Goal: Task Accomplishment & Management: Manage account settings

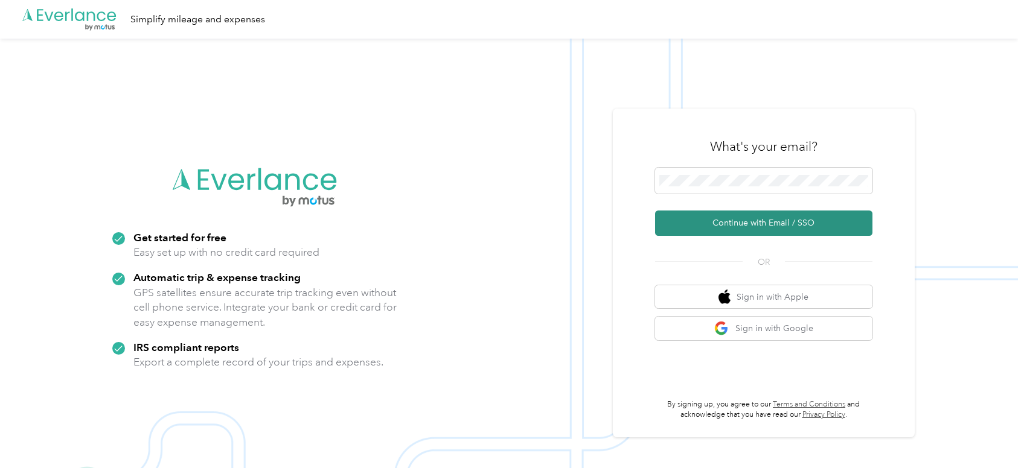
click at [770, 221] on button "Continue with Email / SSO" at bounding box center [763, 223] width 217 height 25
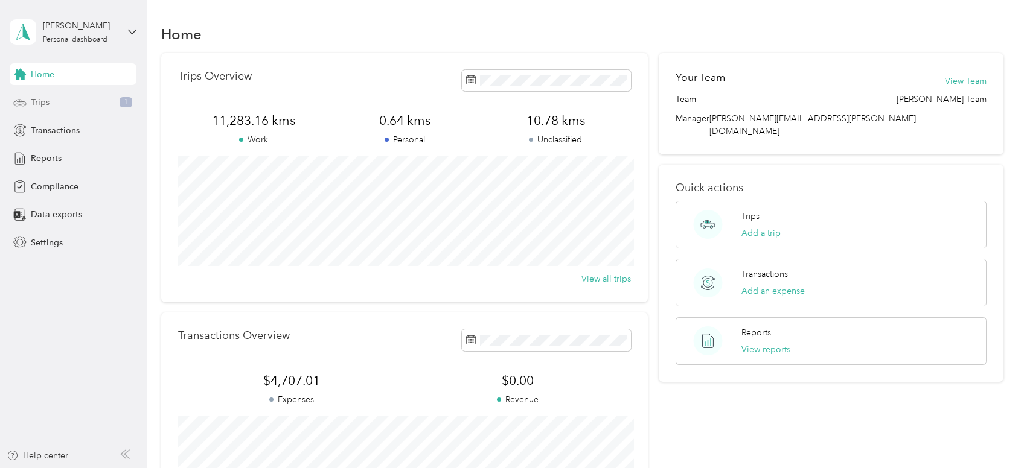
click at [68, 99] on div "Trips 1" at bounding box center [73, 103] width 127 height 22
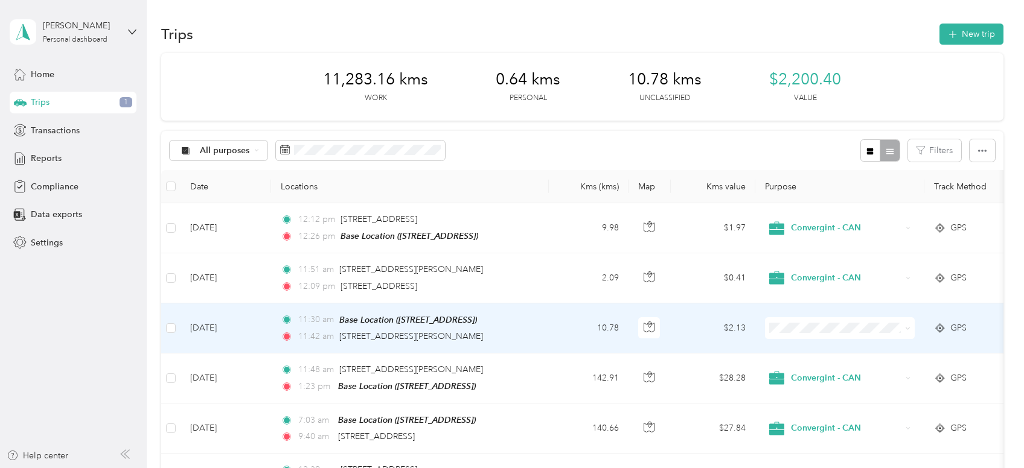
click at [579, 331] on td "10.78" at bounding box center [589, 329] width 80 height 50
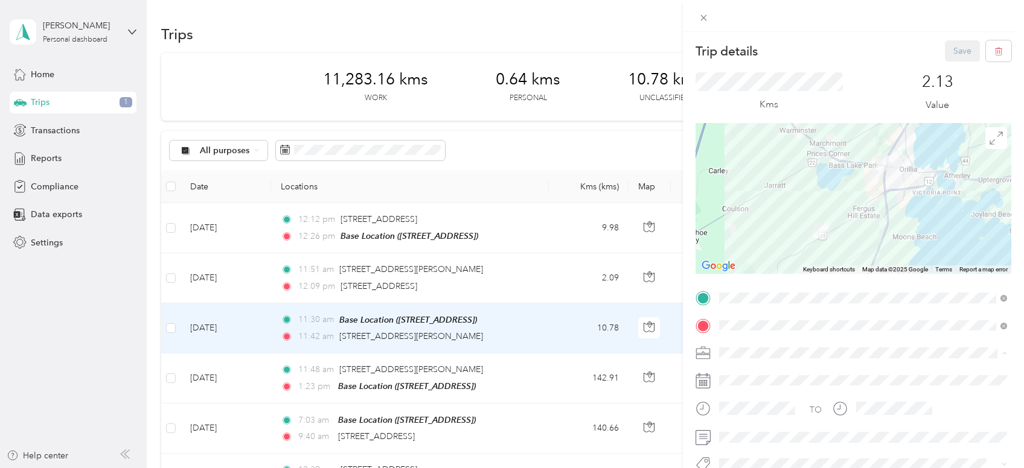
click at [733, 372] on span "Convergint - CAN" at bounding box center [757, 374] width 69 height 10
click at [560, 326] on div "Trip details Save This trip cannot be edited because it is either under review,…" at bounding box center [512, 234] width 1024 height 468
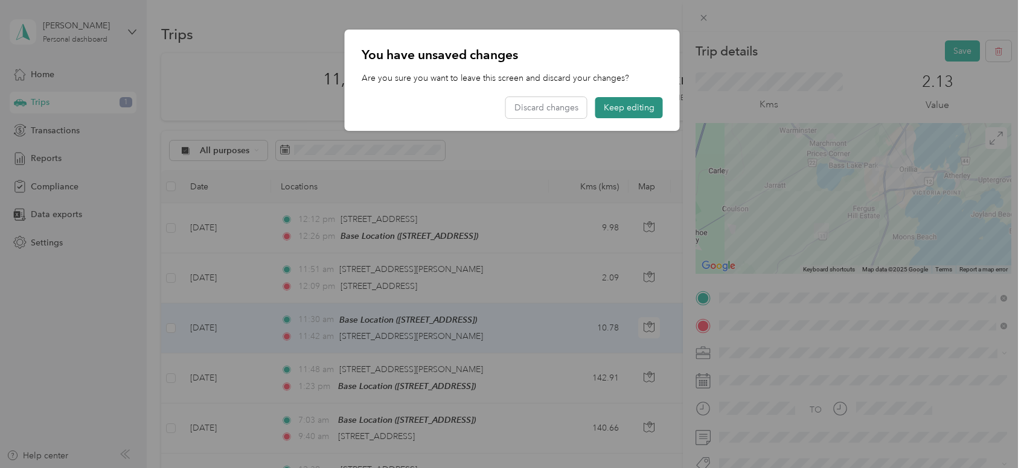
click at [639, 109] on button "Keep editing" at bounding box center [629, 107] width 68 height 21
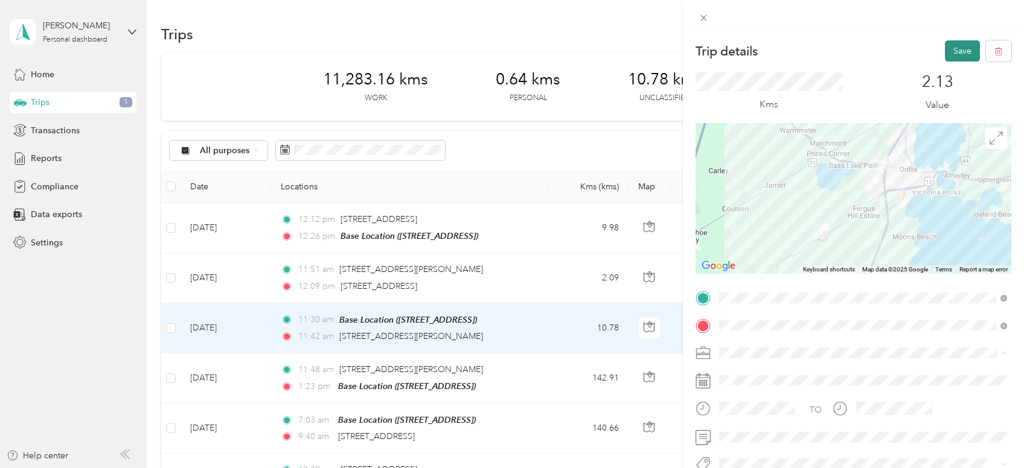
click at [958, 52] on button "Save" at bounding box center [961, 50] width 35 height 21
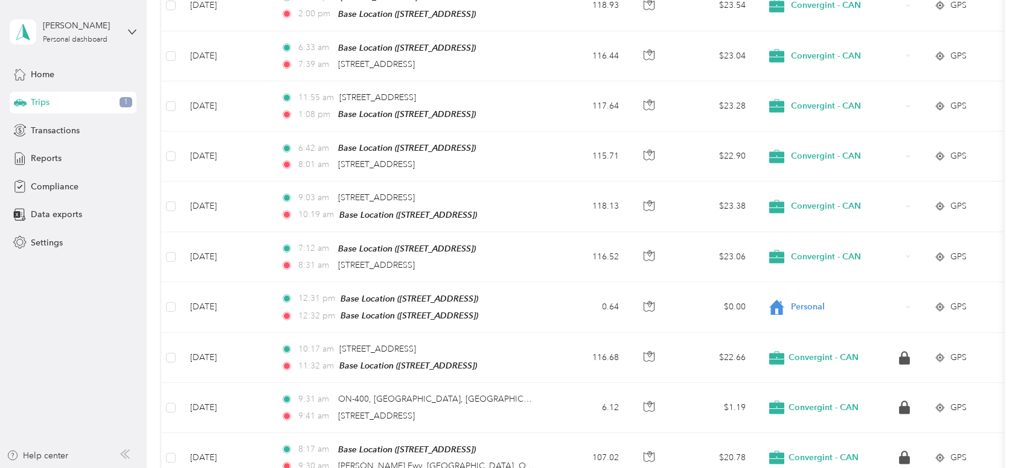
scroll to position [486, 0]
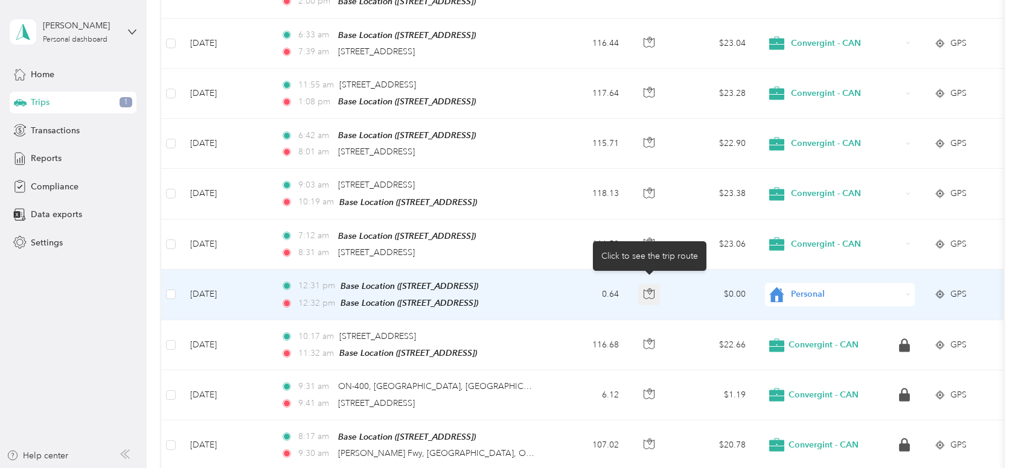
click at [656, 290] on button "button" at bounding box center [649, 295] width 22 height 22
click at [695, 290] on td "$0.00" at bounding box center [712, 295] width 84 height 51
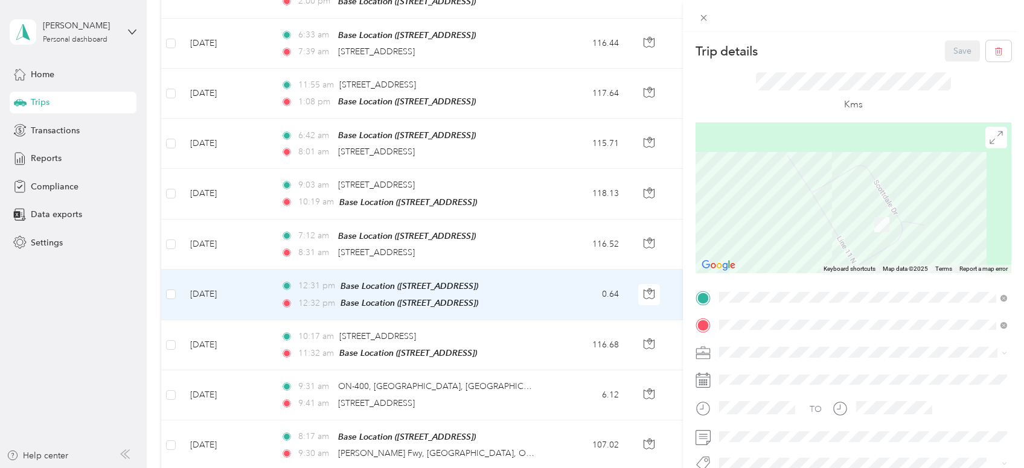
click at [250, 293] on div "Trip details Save This trip cannot be edited because it is either under review,…" at bounding box center [512, 234] width 1024 height 468
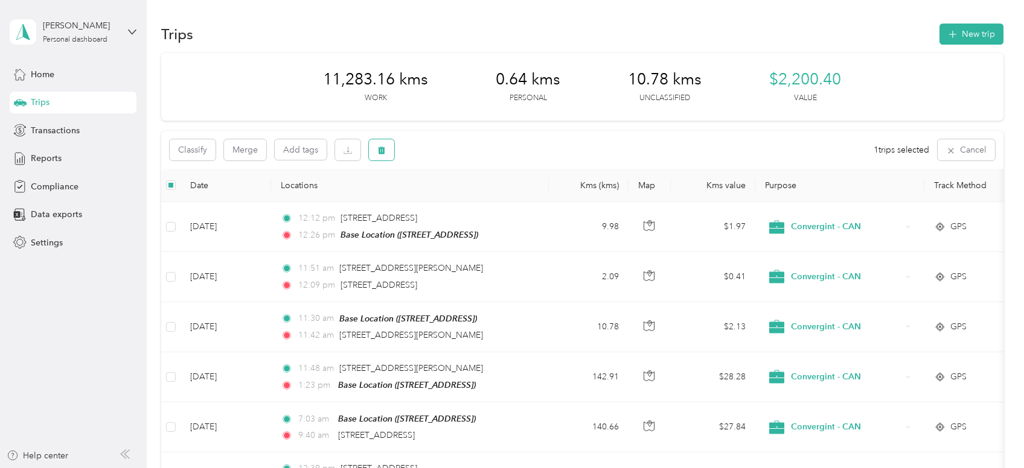
click at [386, 153] on icon "button" at bounding box center [381, 150] width 8 height 8
click at [476, 203] on button "Yes" at bounding box center [471, 200] width 24 height 19
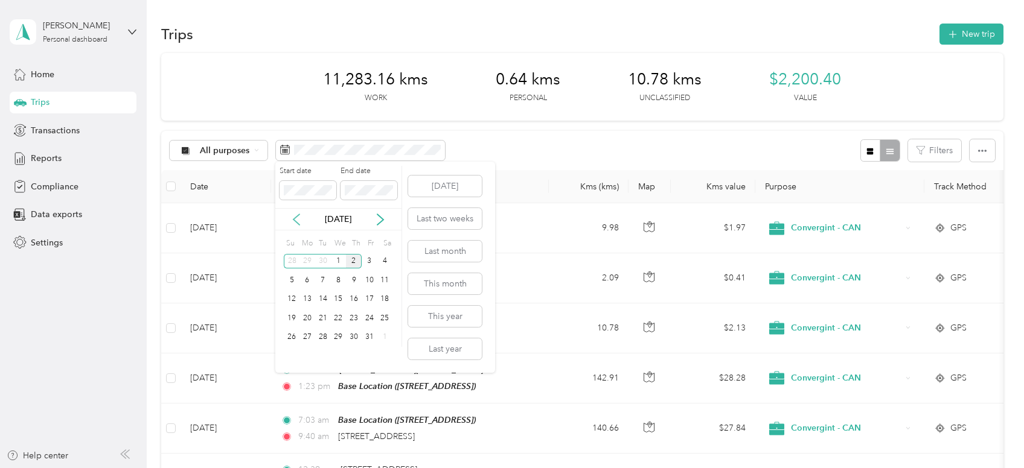
click at [298, 219] on icon at bounding box center [296, 220] width 12 height 12
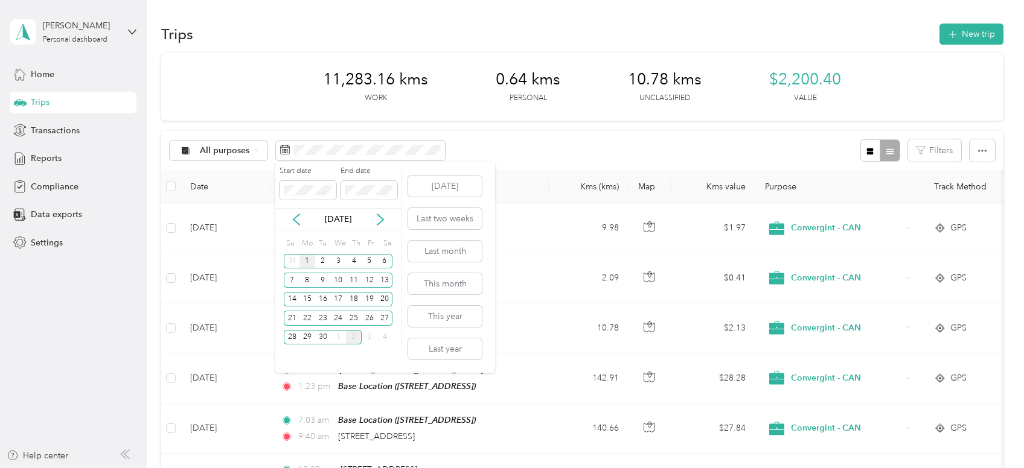
click at [307, 265] on div "1" at bounding box center [307, 261] width 16 height 15
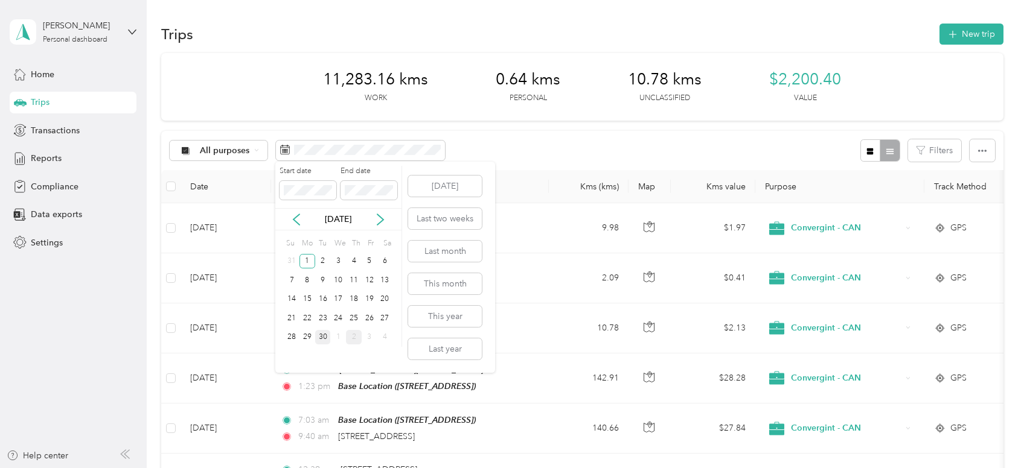
click at [323, 339] on div "30" at bounding box center [323, 337] width 16 height 15
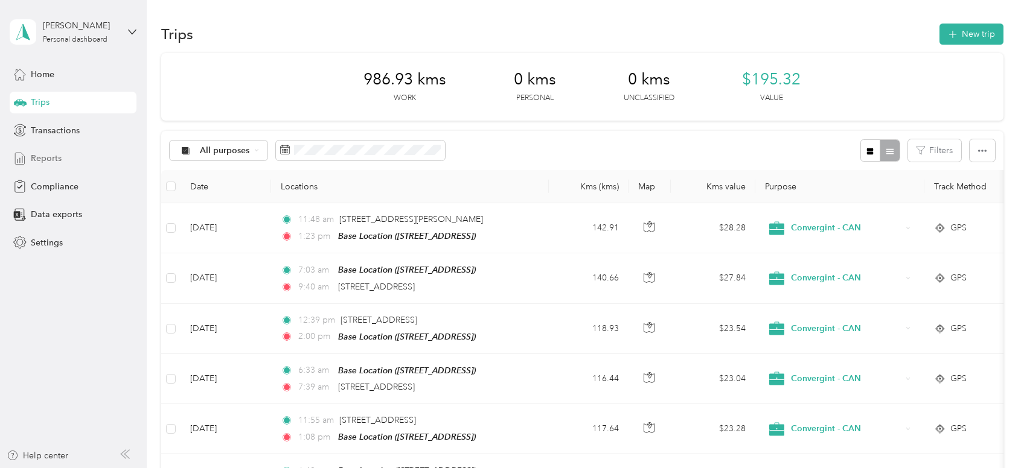
click at [50, 159] on span "Reports" at bounding box center [46, 158] width 31 height 13
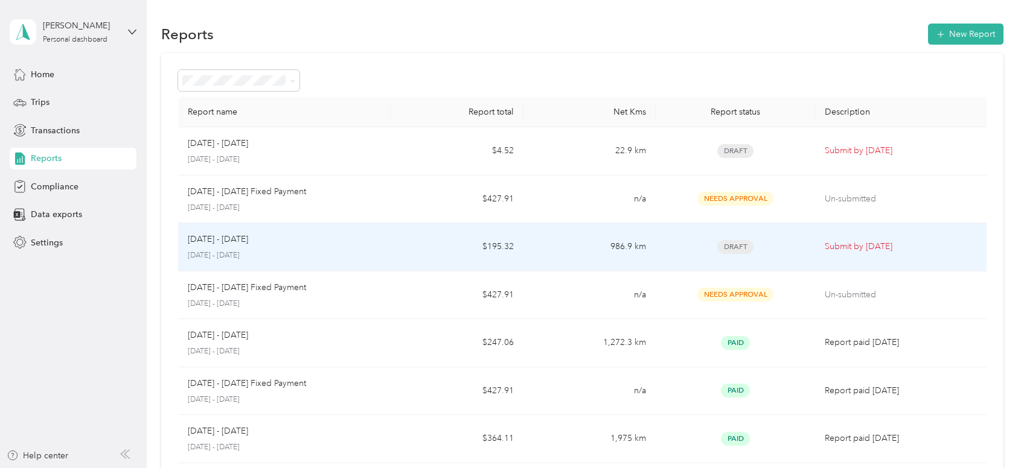
click at [314, 240] on div "Sep 1 - 30, 2025" at bounding box center [284, 239] width 193 height 13
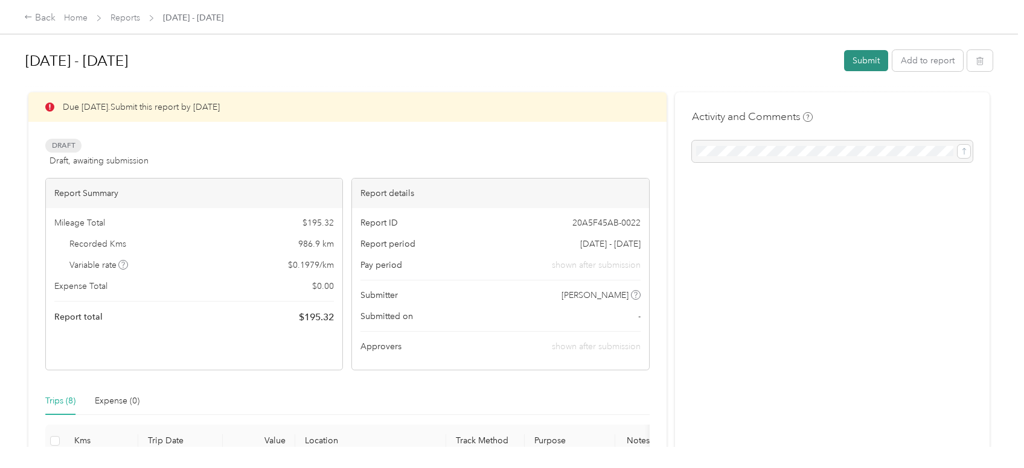
click at [858, 56] on button "Submit" at bounding box center [866, 60] width 44 height 21
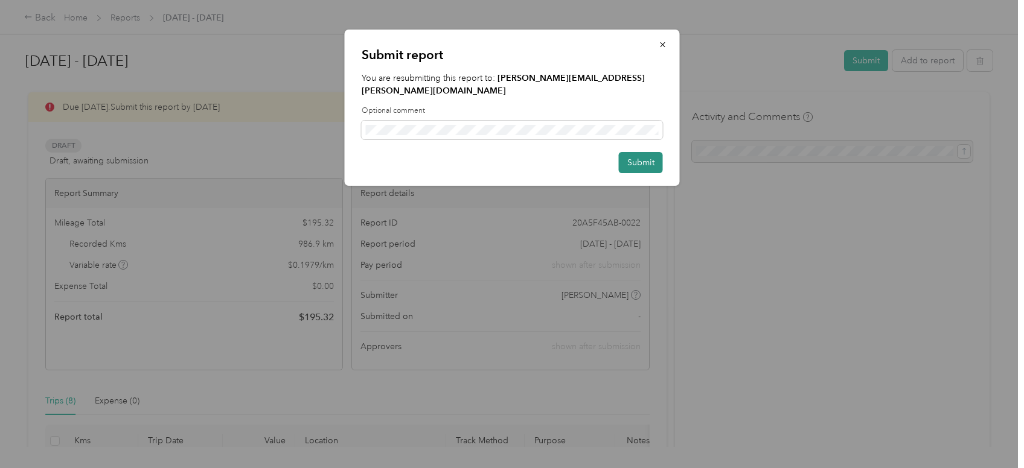
click at [635, 152] on button "Submit" at bounding box center [641, 162] width 44 height 21
